Goal: Information Seeking & Learning: Find specific fact

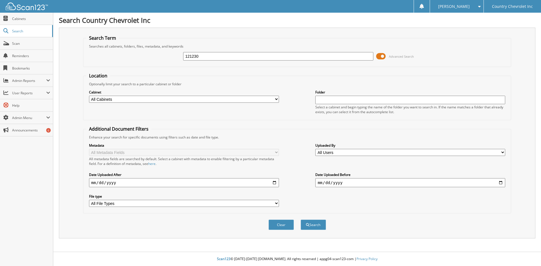
type input "121230"
click at [301, 220] on button "Search" at bounding box center [313, 225] width 25 height 10
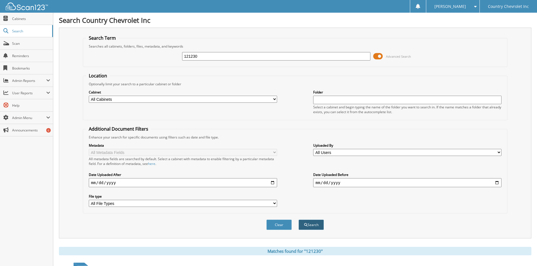
click at [312, 226] on button "Search" at bounding box center [310, 225] width 25 height 10
click at [95, 98] on select "All Cabinets 4190 LAKE RIDGE ACCOUNTS PAYABLE CANCELLED FACTORY SOLD ORDER CAR …" at bounding box center [183, 99] width 188 height 7
select select "17112"
click at [89, 96] on select "All Cabinets 4190 LAKE RIDGE ACCOUNTS PAYABLE CANCELLED FACTORY SOLD ORDER CAR …" at bounding box center [183, 99] width 188 height 7
click at [310, 227] on button "Search" at bounding box center [310, 225] width 25 height 10
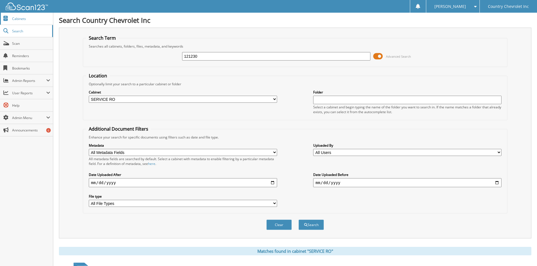
click at [19, 18] on span "Cabinets" at bounding box center [31, 18] width 38 height 5
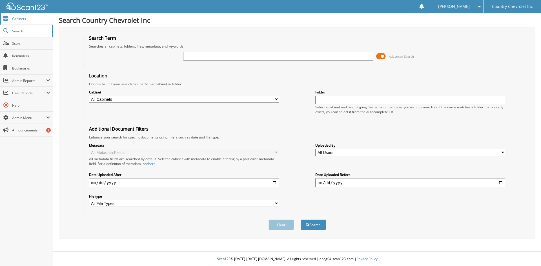
click at [15, 20] on span "Cabinets" at bounding box center [31, 18] width 38 height 5
click at [18, 19] on span "Cabinets" at bounding box center [31, 18] width 38 height 5
type input "121230"
click at [301, 220] on button "Search" at bounding box center [313, 225] width 25 height 10
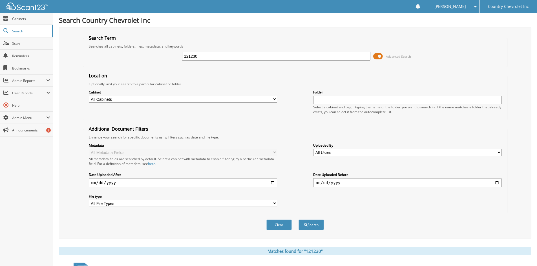
click at [117, 99] on select "All Cabinets 4190 LAKE RIDGE ACCOUNTS PAYABLE CANCELLED FACTORY SOLD ORDER CAR …" at bounding box center [183, 99] width 188 height 7
select select "17112"
click at [89, 96] on select "All Cabinets 4190 LAKE RIDGE ACCOUNTS PAYABLE CANCELLED FACTORY SOLD ORDER CAR …" at bounding box center [183, 99] width 188 height 7
click at [307, 223] on button "Search" at bounding box center [310, 225] width 25 height 10
click at [20, 19] on span "Cabinets" at bounding box center [31, 18] width 38 height 5
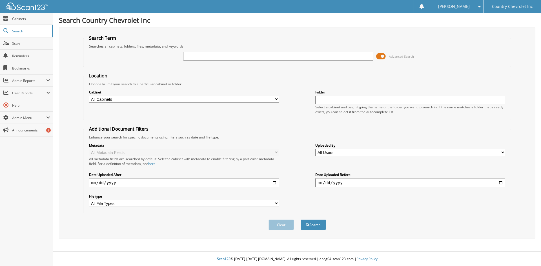
click at [165, 99] on select "All Cabinets 4190 LAKE RIDGE ACCOUNTS PAYABLE CANCELLED FACTORY SOLD ORDER CAR …" at bounding box center [184, 99] width 190 height 7
select select "17112"
click at [89, 96] on select "All Cabinets 4190 LAKE RIDGE ACCOUNTS PAYABLE CANCELLED FACTORY SOLD ORDER CAR …" at bounding box center [184, 99] width 190 height 7
click at [222, 61] on div "Advanced Search" at bounding box center [297, 56] width 422 height 15
click at [212, 53] on input "text" at bounding box center [278, 56] width 190 height 8
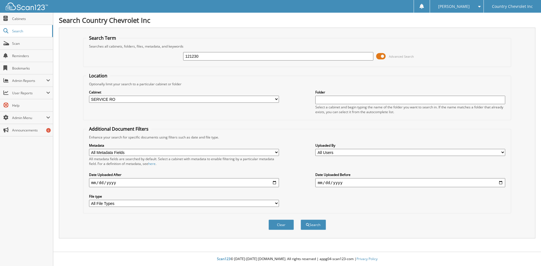
type input "121230"
click at [301, 220] on button "Search" at bounding box center [313, 225] width 25 height 10
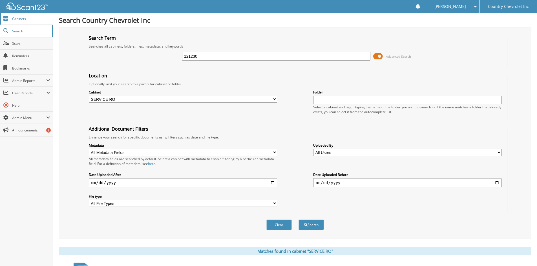
click at [21, 19] on span "Cabinets" at bounding box center [31, 18] width 38 height 5
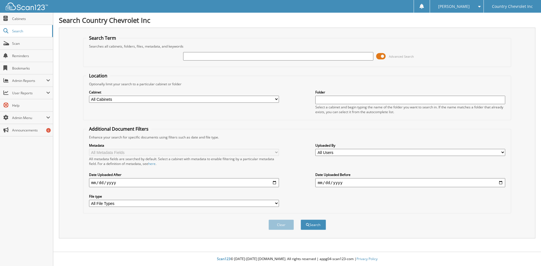
click at [121, 99] on select "All Cabinets [STREET_ADDRESS] ACCOUNTS PAYABLE CANCELLED FACTORY SOLD ORDER CAR…" at bounding box center [184, 99] width 190 height 7
select select "17112"
click at [89, 96] on select "All Cabinets [STREET_ADDRESS] ACCOUNTS PAYABLE CANCELLED FACTORY SOLD ORDER CAR…" at bounding box center [184, 99] width 190 height 7
click at [192, 56] on input "text" at bounding box center [278, 56] width 190 height 8
type input "121230"
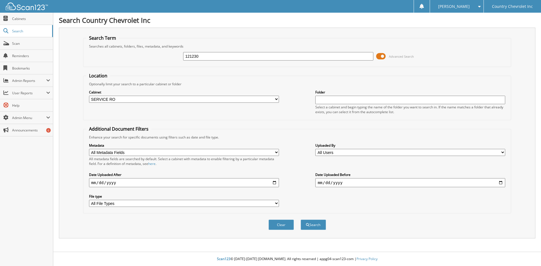
click at [301, 220] on button "Search" at bounding box center [313, 225] width 25 height 10
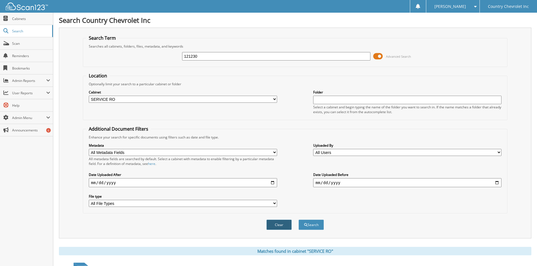
click at [281, 228] on button "Clear" at bounding box center [278, 225] width 25 height 10
select select
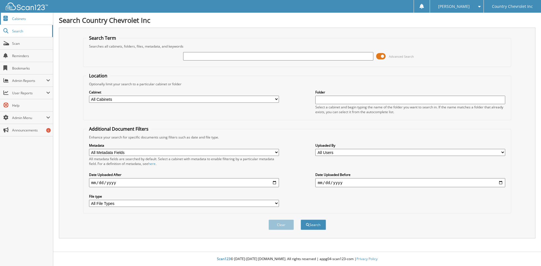
click at [20, 20] on span "Cabinets" at bounding box center [31, 18] width 38 height 5
type input "121230"
click at [301, 220] on button "Search" at bounding box center [313, 225] width 25 height 10
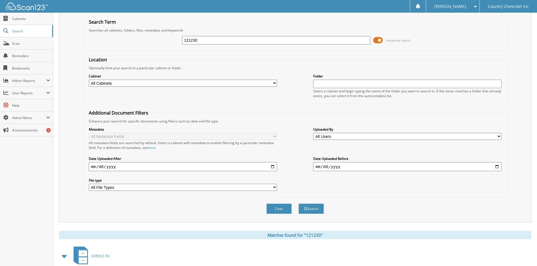
scroll to position [14, 0]
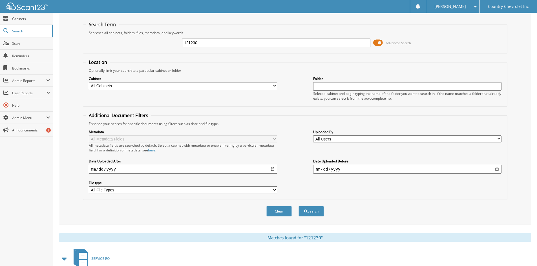
click at [345, 86] on input "text" at bounding box center [407, 86] width 188 height 8
type input "121230"
click at [298, 206] on button "Search" at bounding box center [310, 211] width 25 height 10
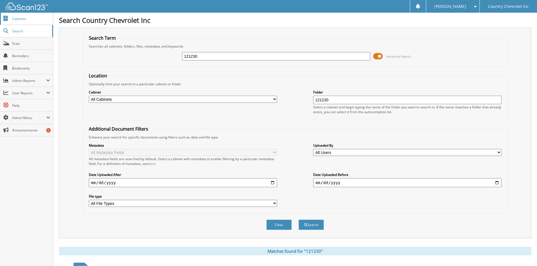
click at [23, 19] on span "Cabinets" at bounding box center [31, 18] width 38 height 5
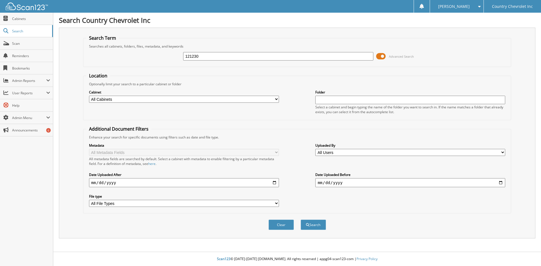
type input "121230"
click at [301, 220] on button "Search" at bounding box center [313, 225] width 25 height 10
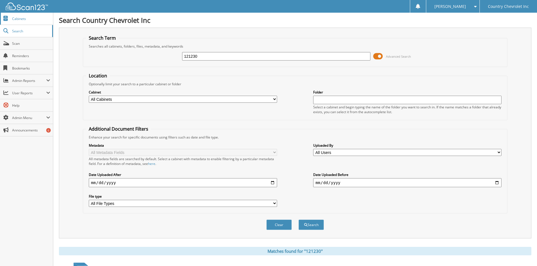
click at [14, 20] on span "Cabinets" at bounding box center [31, 18] width 38 height 5
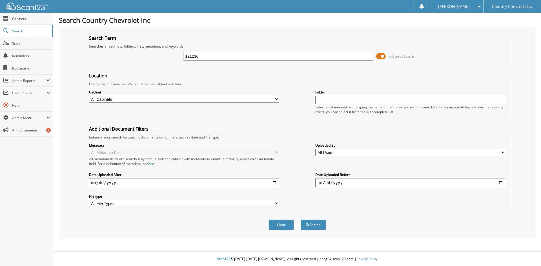
type input "121230"
click at [301, 220] on button "Search" at bounding box center [313, 225] width 25 height 10
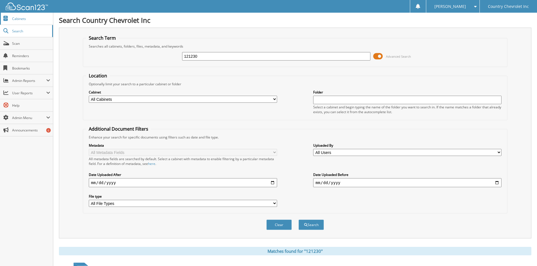
click at [21, 20] on span "Cabinets" at bounding box center [31, 18] width 38 height 5
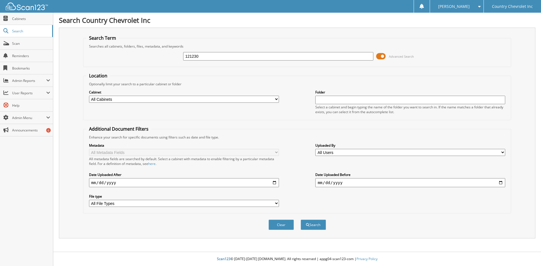
type input "121230"
click at [301, 220] on button "Search" at bounding box center [313, 225] width 25 height 10
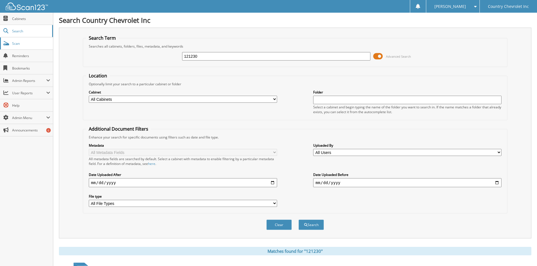
click at [17, 45] on span "Scan" at bounding box center [31, 43] width 38 height 5
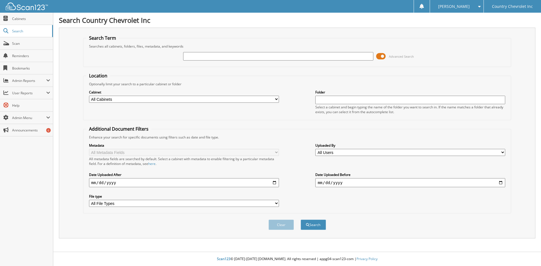
click at [100, 99] on select "All Cabinets [STREET_ADDRESS] ACCOUNTS PAYABLE CANCELLED FACTORY SOLD ORDER CAR…" at bounding box center [184, 99] width 190 height 7
select select "17112"
click at [89, 96] on select "All Cabinets [STREET_ADDRESS] ACCOUNTS PAYABLE CANCELLED FACTORY SOLD ORDER CAR…" at bounding box center [184, 99] width 190 height 7
click at [110, 181] on input "date" at bounding box center [184, 182] width 190 height 9
click at [336, 151] on select "All Users [PERSON_NAME] [PERSON_NAME] [PERSON_NAME] [PERSON_NAME] [PERSON_NAME]…" at bounding box center [410, 152] width 190 height 7
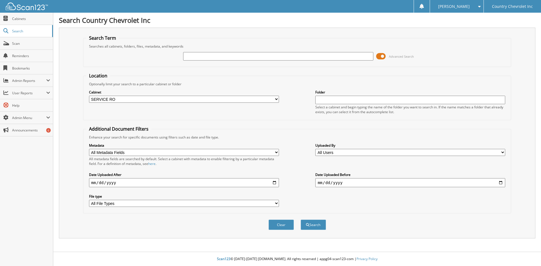
select select "71570"
click at [315, 149] on select "All Users Ashlie Kurr Aubrey Zupek Brent Gross D Erickson Debra Podvin Erich Al…" at bounding box center [410, 152] width 190 height 7
click at [320, 183] on input "date" at bounding box center [410, 182] width 190 height 9
click at [95, 183] on input "date" at bounding box center [184, 182] width 190 height 9
type input "[DATE]"
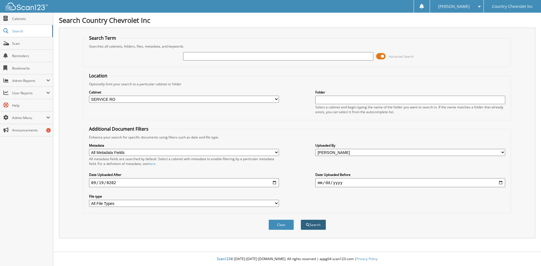
click at [320, 227] on button "Search" at bounding box center [313, 225] width 25 height 10
drag, startPoint x: 230, startPoint y: 54, endPoint x: 233, endPoint y: 54, distance: 3.1
click at [230, 54] on input "text" at bounding box center [278, 56] width 190 height 8
type input "121230"
click at [301, 220] on button "Search" at bounding box center [313, 225] width 25 height 10
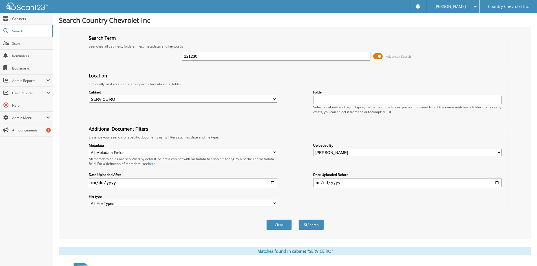
drag, startPoint x: 233, startPoint y: 57, endPoint x: 77, endPoint y: 56, distance: 156.1
click at [119, 55] on div "121230 Advanced Search" at bounding box center [295, 56] width 418 height 15
click at [280, 54] on input "text" at bounding box center [276, 56] width 188 height 8
click at [257, 55] on input "text" at bounding box center [276, 56] width 188 height 8
click at [340, 56] on input "text" at bounding box center [276, 56] width 188 height 8
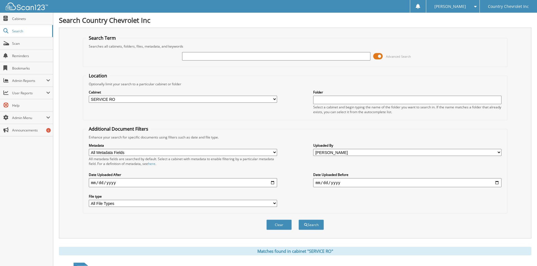
click at [172, 69] on form "Search Term Searches all cabinets, folders, files, metadata, and keywords Advan…" at bounding box center [295, 135] width 424 height 201
click at [321, 97] on input "text" at bounding box center [407, 100] width 188 height 8
type input "121230"
click at [298, 220] on button "Search" at bounding box center [310, 225] width 25 height 10
drag, startPoint x: 337, startPoint y: 97, endPoint x: 261, endPoint y: 85, distance: 76.5
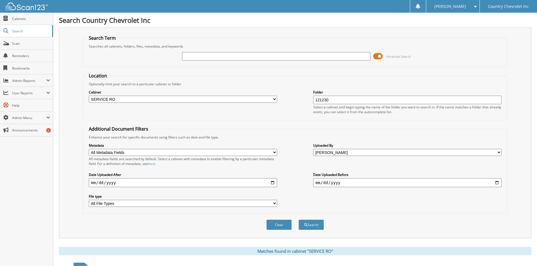
click at [286, 92] on div "Cabinet All Cabinets 4190 LAKE RIDGE ACCOUNTS PAYABLE CANCELLED FACTORY SOLD OR…" at bounding box center [295, 101] width 418 height 31
click at [316, 226] on button "Search" at bounding box center [310, 225] width 25 height 10
click at [205, 55] on input "text" at bounding box center [276, 56] width 188 height 8
type input "service cabinet"
click at [298, 220] on button "Search" at bounding box center [310, 225] width 25 height 10
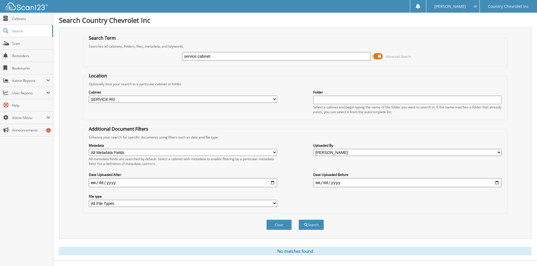
drag, startPoint x: 215, startPoint y: 54, endPoint x: 155, endPoint y: 47, distance: 61.0
click at [161, 47] on fieldset "Search Term Searches all cabinets, folders, files, metadata, and keywords servi…" at bounding box center [295, 51] width 424 height 32
click at [119, 206] on select "All File Types PDF PNG ZIP" at bounding box center [183, 203] width 188 height 7
click at [186, 125] on div "Location Optionally limit your search to a particular cabinet or folder Cabinet…" at bounding box center [295, 143] width 424 height 141
click at [195, 56] on input "text" at bounding box center [276, 56] width 188 height 8
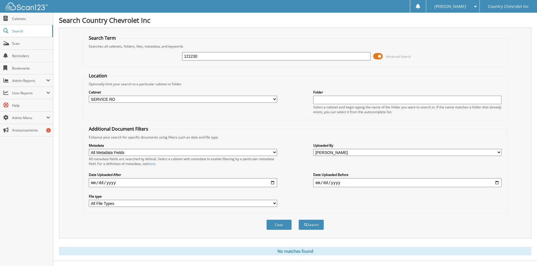
type input "121230"
click at [298, 220] on button "Search" at bounding box center [310, 225] width 25 height 10
click at [399, 57] on span "Advanced Search" at bounding box center [398, 56] width 25 height 4
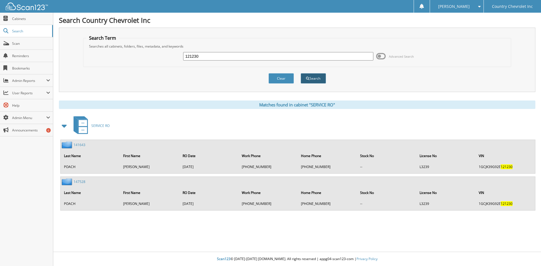
click at [314, 80] on button "Search" at bounding box center [313, 78] width 25 height 10
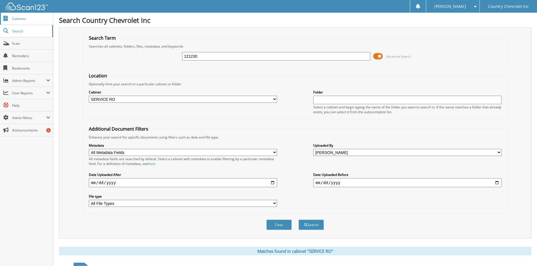
click at [26, 17] on span "Cabinets" at bounding box center [31, 18] width 38 height 5
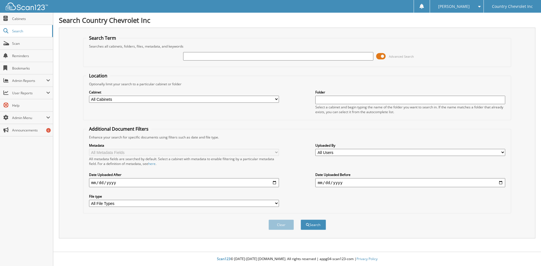
click at [197, 55] on input "text" at bounding box center [278, 56] width 190 height 8
type input "121230"
click at [301, 220] on button "Search" at bounding box center [313, 225] width 25 height 10
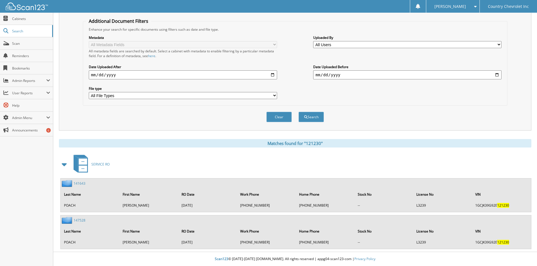
scroll to position [35, 0]
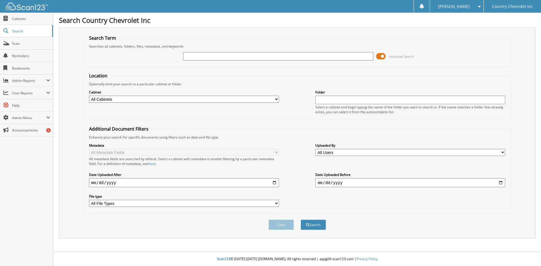
click at [275, 181] on input "date" at bounding box center [184, 182] width 190 height 9
type input "[DATE]"
click at [330, 183] on input "date" at bounding box center [410, 182] width 190 height 9
click at [320, 181] on input "date" at bounding box center [410, 182] width 190 height 9
click at [500, 182] on input "date" at bounding box center [410, 182] width 190 height 9
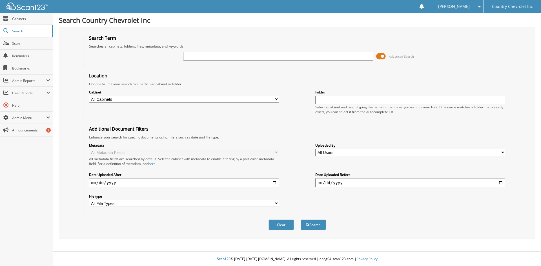
type input "[DATE]"
click at [316, 226] on button "Search" at bounding box center [313, 225] width 25 height 10
click at [105, 203] on select "All File Types PDF PNG ZIP" at bounding box center [184, 203] width 190 height 7
click at [170, 109] on div "Cabinet All Cabinets [STREET_ADDRESS] ACCOUNTS PAYABLE CANCELLED FACTORY SOLD O…" at bounding box center [297, 101] width 422 height 31
click at [330, 100] on input "text" at bounding box center [410, 100] width 190 height 8
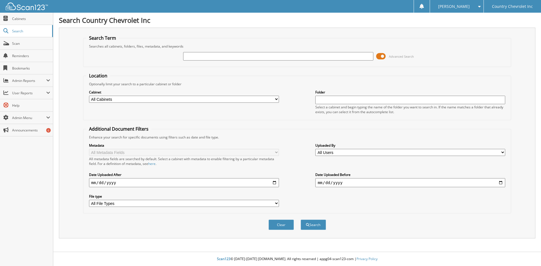
type input "121230"
click at [317, 223] on button "Search" at bounding box center [313, 225] width 25 height 10
click at [208, 56] on input "text" at bounding box center [278, 56] width 190 height 8
type input "121230"
click at [301, 220] on button "Search" at bounding box center [313, 225] width 25 height 10
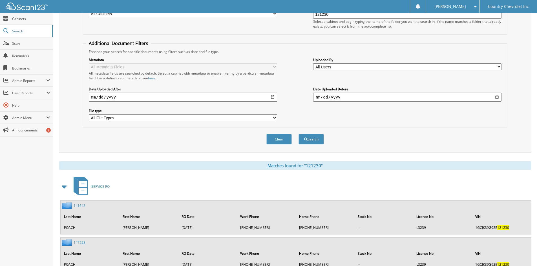
scroll to position [108, 0]
